Goal: Navigation & Orientation: Find specific page/section

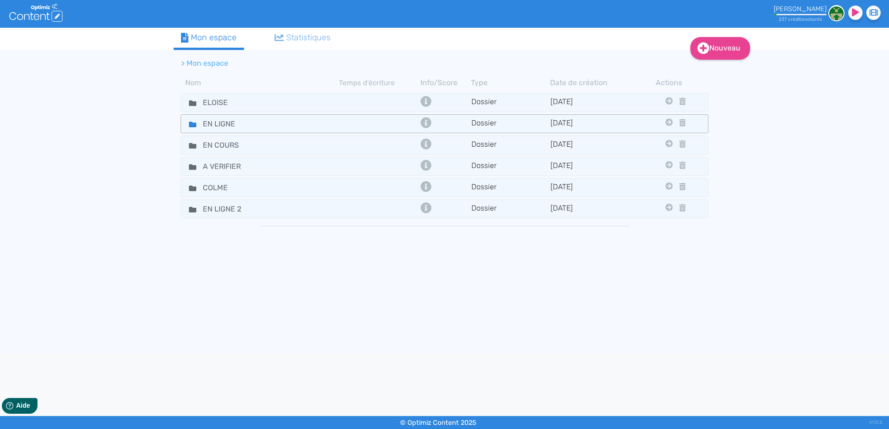
click at [190, 125] on icon at bounding box center [192, 125] width 7 height 6
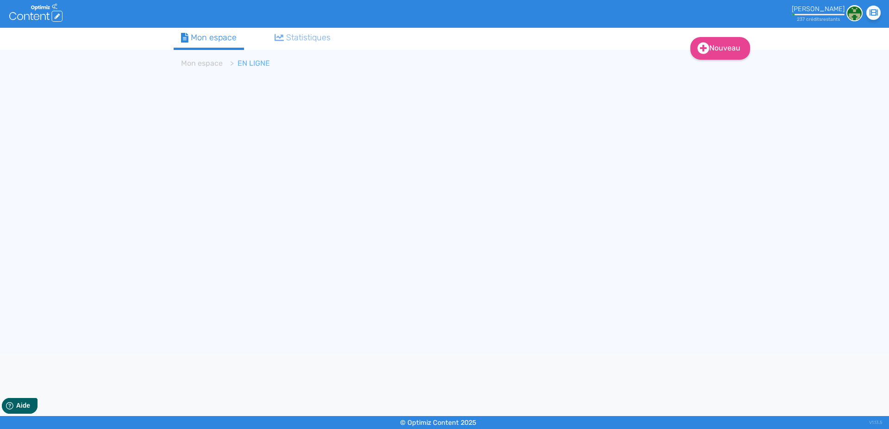
click at [207, 37] on div "Mon espace" at bounding box center [209, 37] width 56 height 13
click at [126, 108] on div "Nouveau Contenu Dossier Mon espace Statistiques > Mon espace" at bounding box center [444, 191] width 889 height 327
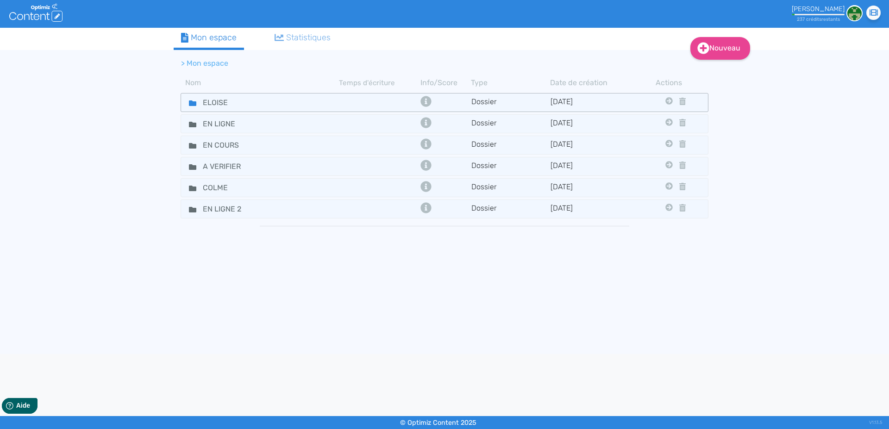
click at [191, 105] on icon at bounding box center [192, 104] width 7 height 6
